Goal: Transaction & Acquisition: Book appointment/travel/reservation

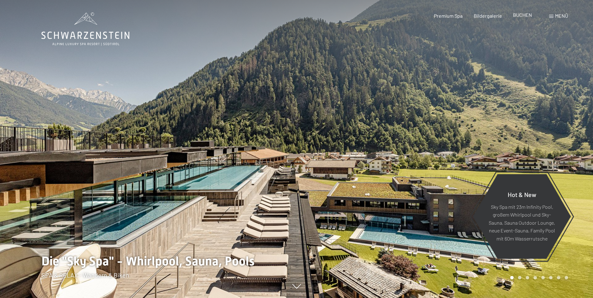
click at [528, 17] on span "BUCHEN" at bounding box center [522, 15] width 19 height 6
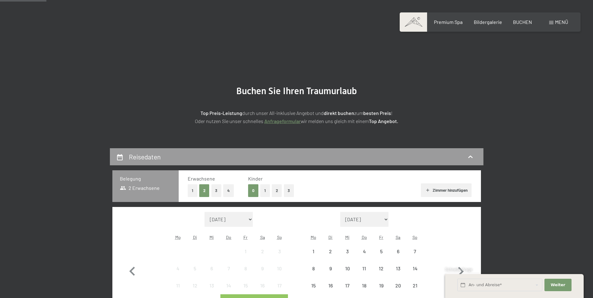
scroll to position [124, 0]
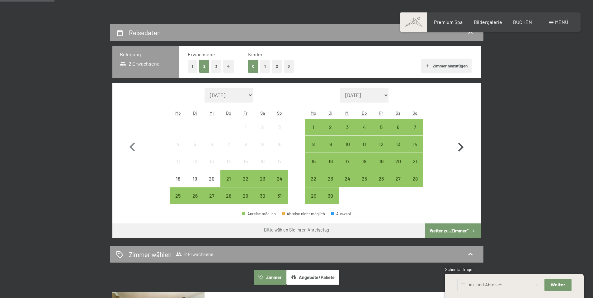
click at [460, 148] on icon "button" at bounding box center [461, 148] width 18 height 18
select select "[DATE]"
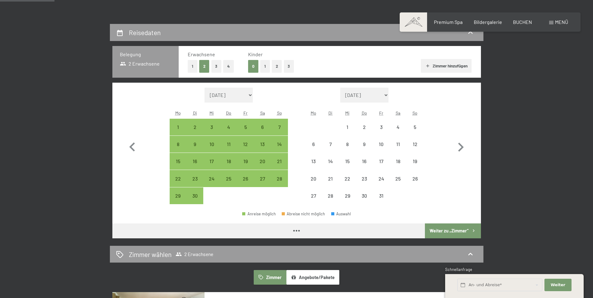
select select "[DATE]"
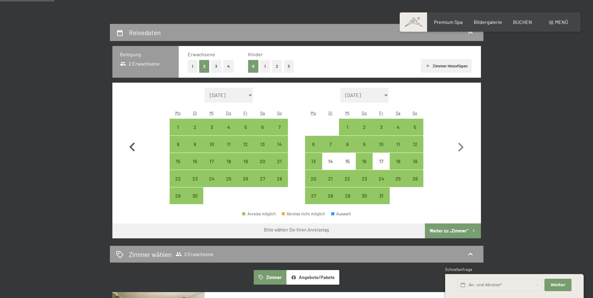
click at [136, 147] on icon "button" at bounding box center [132, 148] width 18 height 18
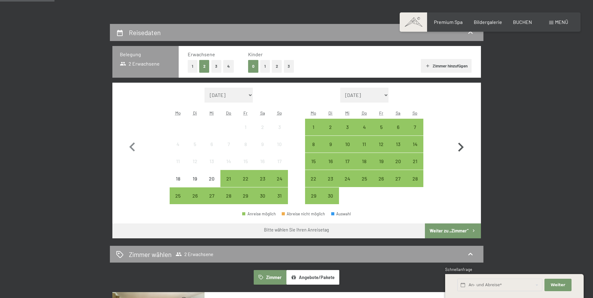
click at [463, 145] on icon "button" at bounding box center [461, 148] width 18 height 18
select select "[DATE]"
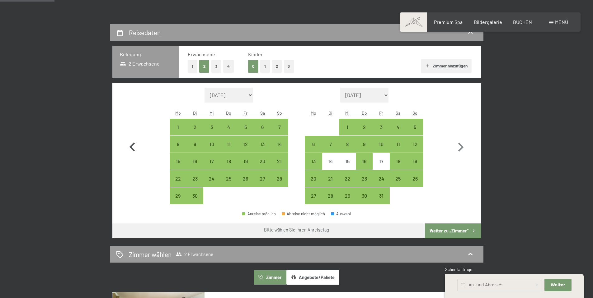
click at [134, 149] on icon "button" at bounding box center [132, 148] width 18 height 18
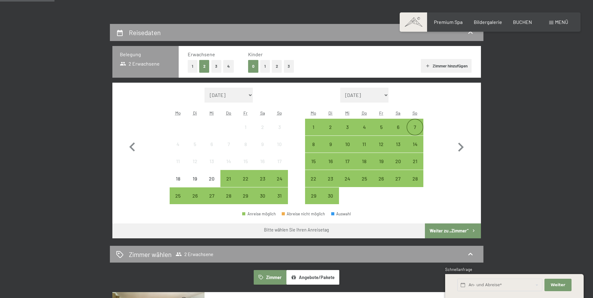
click at [412, 129] on div "7" at bounding box center [415, 133] width 16 height 16
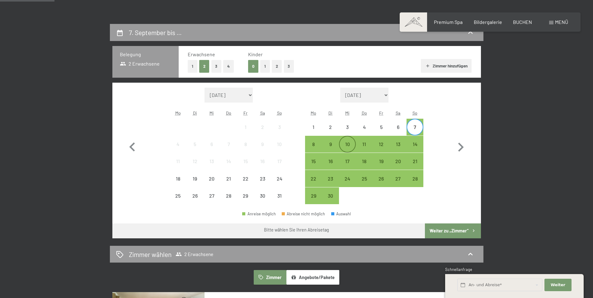
click at [351, 142] on div "10" at bounding box center [348, 150] width 16 height 16
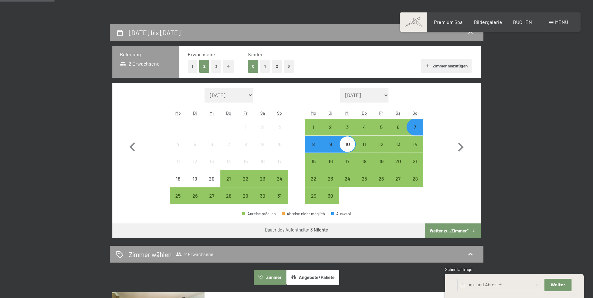
click at [461, 232] on button "Weiter zu „Zimmer“" at bounding box center [453, 231] width 56 height 15
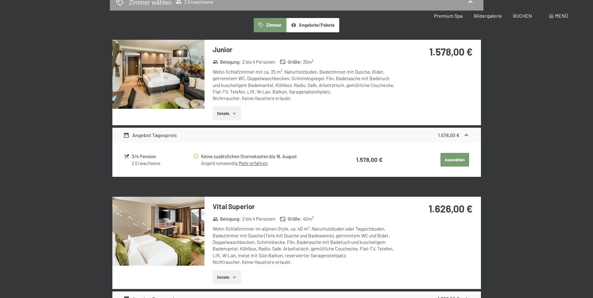
scroll to position [0, 0]
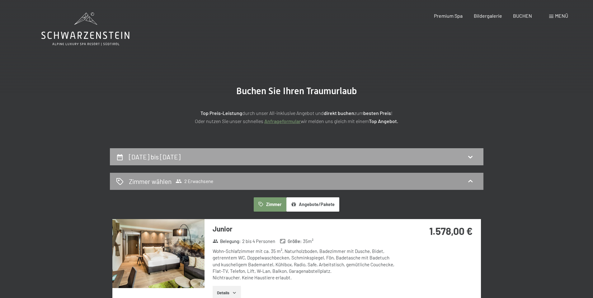
click at [419, 160] on div "[DATE] bis [DATE]" at bounding box center [296, 157] width 361 height 9
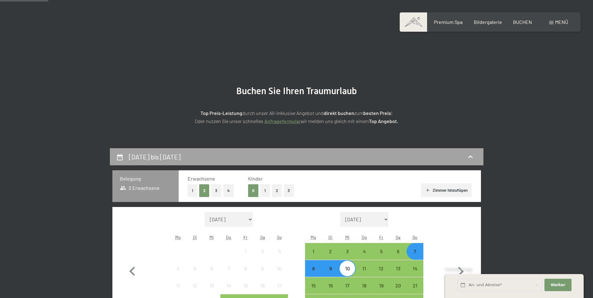
scroll to position [148, 0]
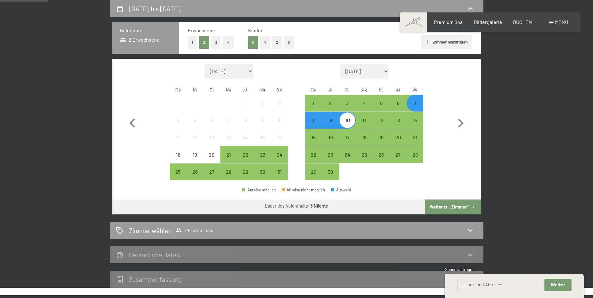
click at [415, 105] on div "7" at bounding box center [415, 109] width 16 height 16
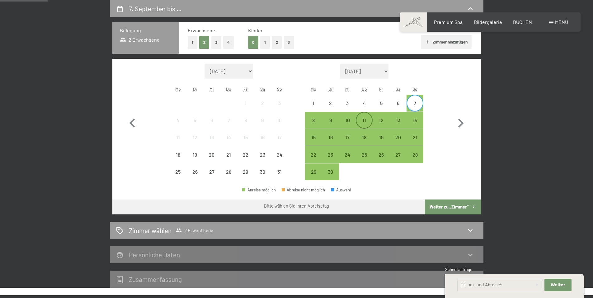
click at [366, 119] on div "11" at bounding box center [364, 126] width 16 height 16
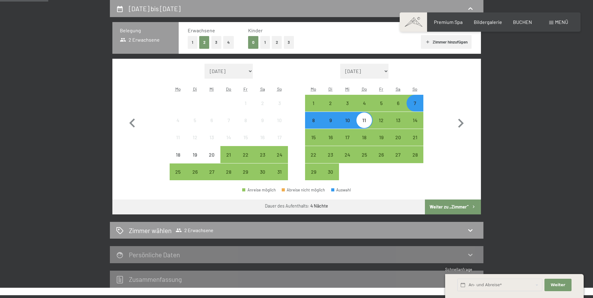
click at [456, 208] on button "Weiter zu „Zimmer“" at bounding box center [453, 207] width 56 height 15
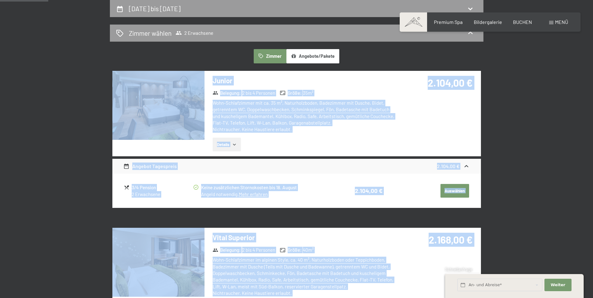
drag, startPoint x: 500, startPoint y: 218, endPoint x: 91, endPoint y: 102, distance: 424.8
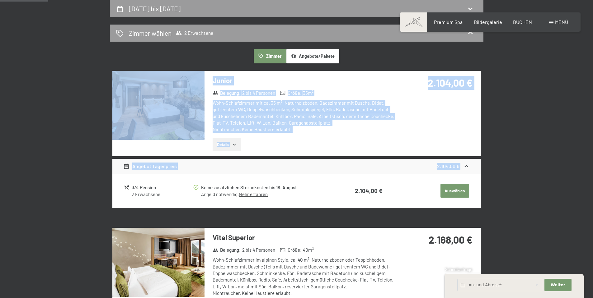
drag, startPoint x: 96, startPoint y: 68, endPoint x: 472, endPoint y: 200, distance: 398.4
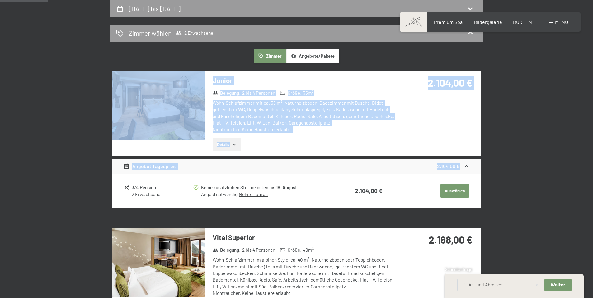
drag, startPoint x: 490, startPoint y: 190, endPoint x: 96, endPoint y: 96, distance: 405.3
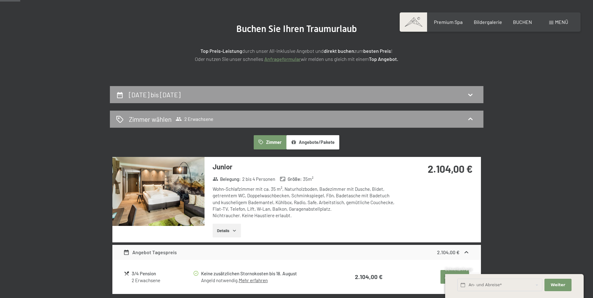
scroll to position [0, 0]
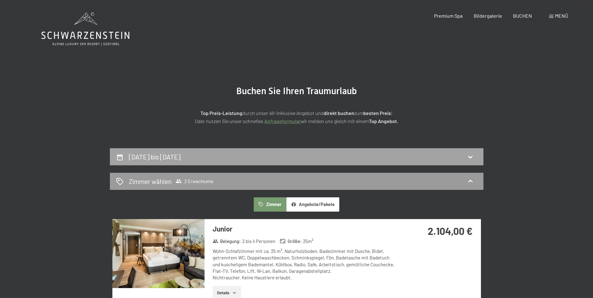
click at [413, 149] on div "[DATE] bis [DATE]" at bounding box center [296, 156] width 373 height 17
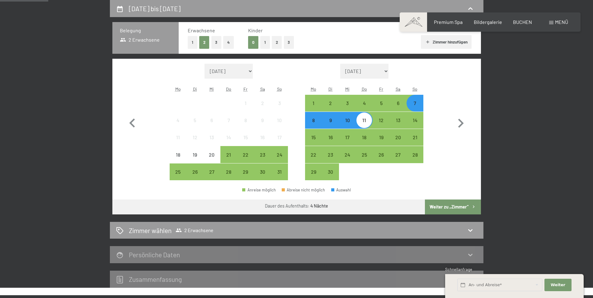
click at [519, 115] on div "[DATE] bis [DATE] Belegung 2 Erwachsene Erwachsene 1 2 3 4 Kinder 0 1 2 3 Zimme…" at bounding box center [297, 144] width 472 height 288
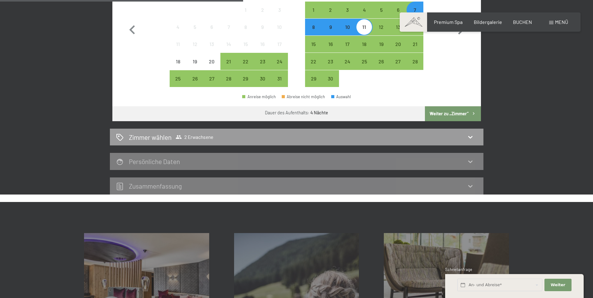
scroll to position [86, 0]
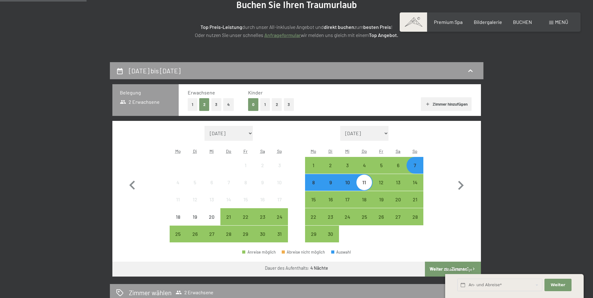
click at [418, 171] on div "7" at bounding box center [415, 171] width 16 height 16
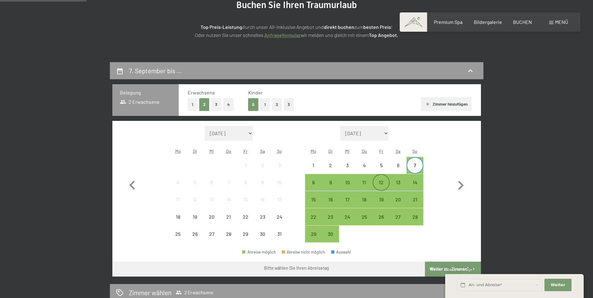
click at [387, 183] on div "12" at bounding box center [381, 188] width 16 height 16
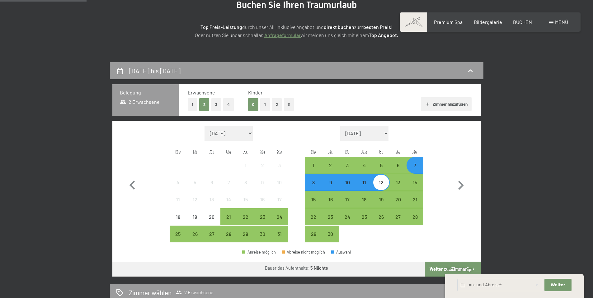
click at [414, 171] on div "7" at bounding box center [415, 171] width 16 height 16
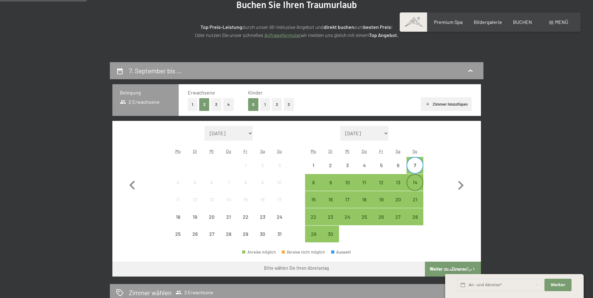
click at [418, 183] on div "14" at bounding box center [415, 188] width 16 height 16
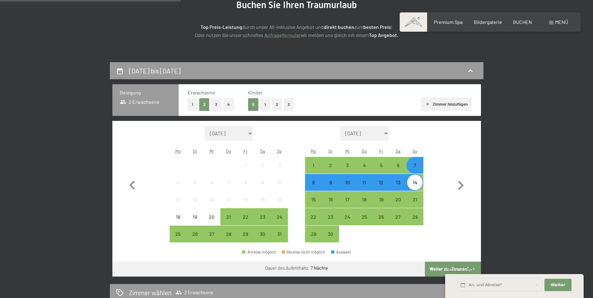
scroll to position [180, 0]
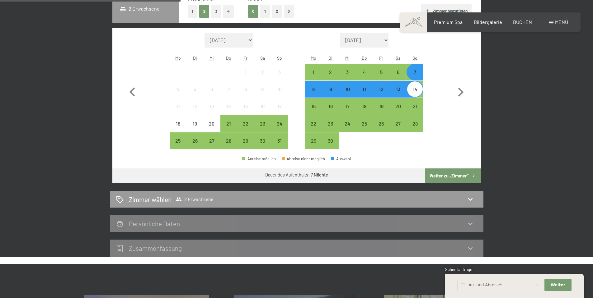
click at [454, 177] on button "Weiter zu „Zimmer“" at bounding box center [453, 176] width 56 height 15
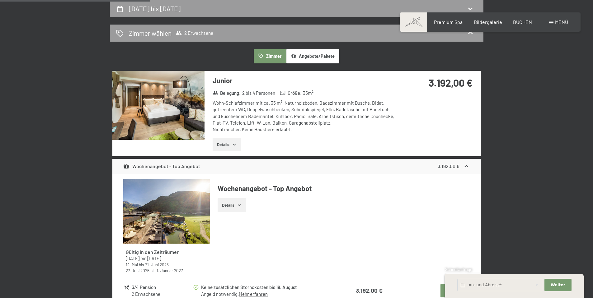
scroll to position [0, 0]
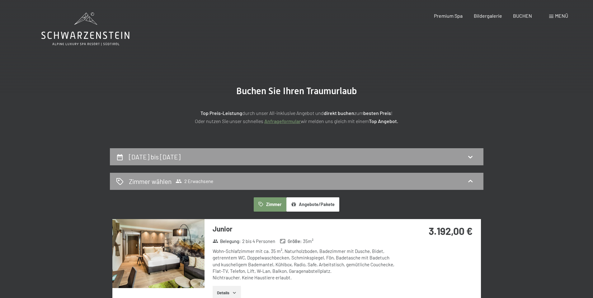
click at [434, 186] on div "Zimmer wählen 2 Erwachsene" at bounding box center [296, 181] width 361 height 9
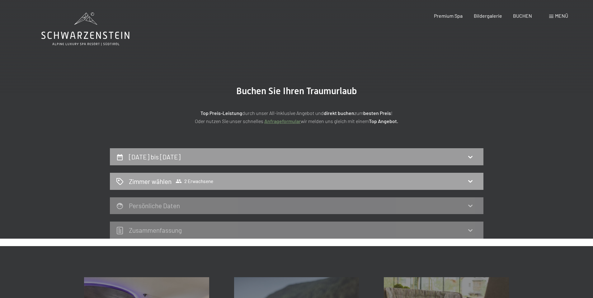
click at [472, 186] on div "Zimmer wählen 2 Erwachsene" at bounding box center [296, 181] width 361 height 9
